Goal: Find contact information: Find contact information

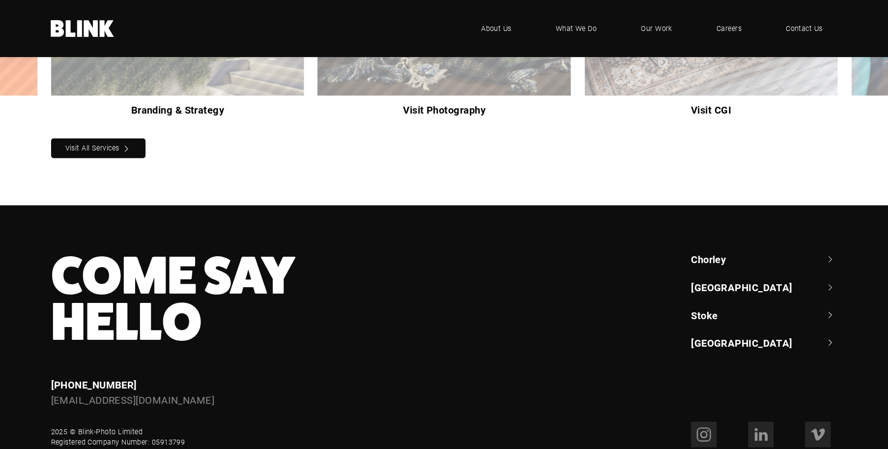
scroll to position [723, 0]
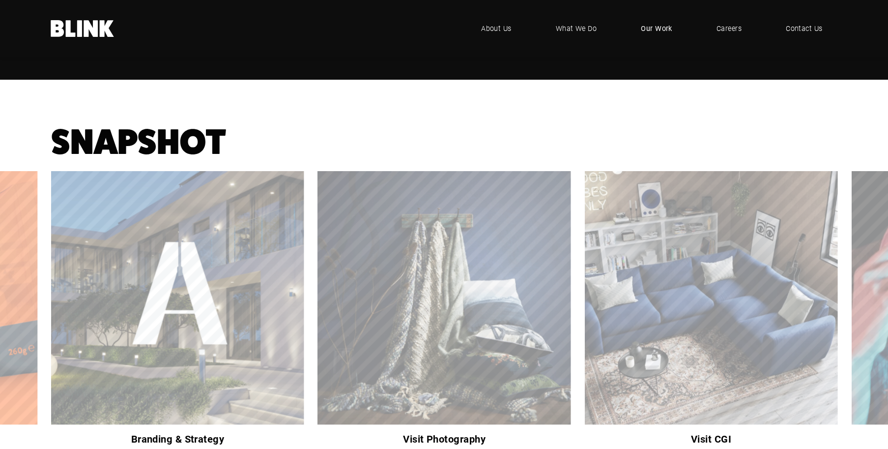
click at [654, 25] on span "Our Work" at bounding box center [656, 28] width 31 height 11
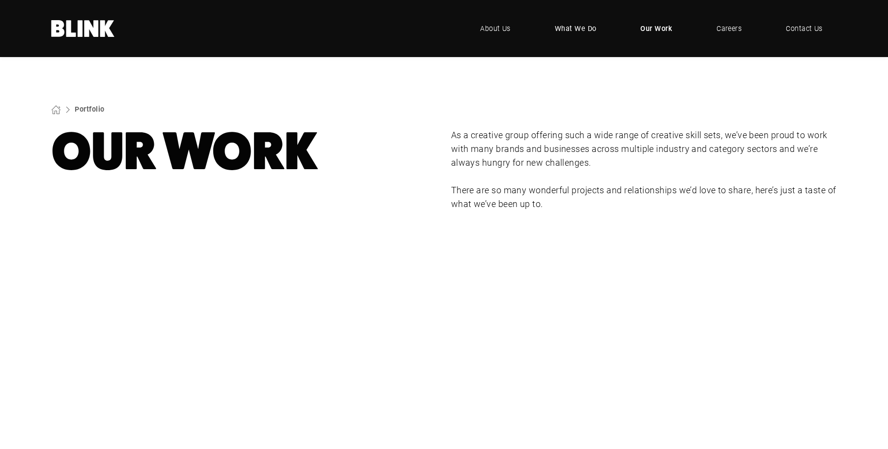
click at [559, 18] on link "What We Do" at bounding box center [575, 28] width 71 height 29
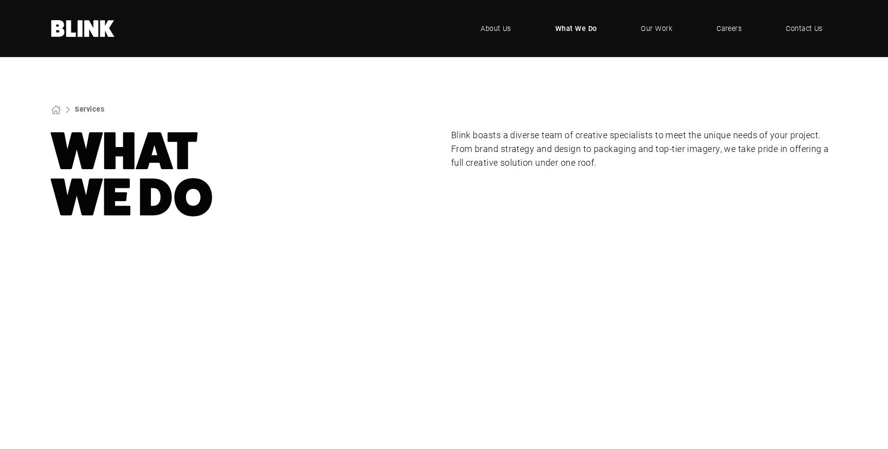
click at [87, 101] on section "Services What We Do Blink boasts a diverse team of creative specialists to meet…" at bounding box center [444, 162] width 888 height 211
click at [83, 109] on link "Services" at bounding box center [89, 108] width 29 height 9
click at [816, 21] on link "Contact Us" at bounding box center [804, 28] width 67 height 29
